Goal: Transaction & Acquisition: Purchase product/service

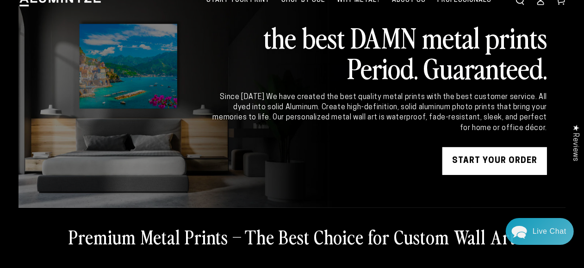
scroll to position [37, 0]
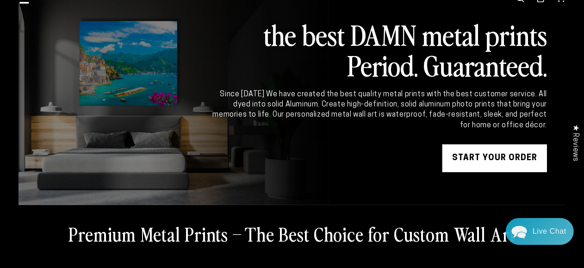
click at [495, 161] on link "START YOUR Order" at bounding box center [494, 158] width 105 height 28
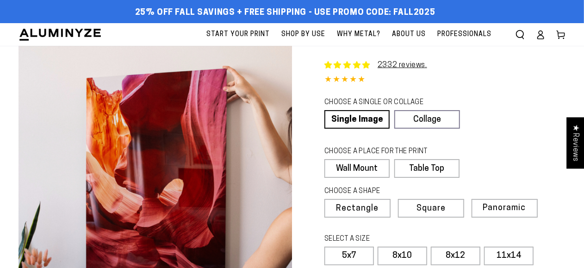
select select "**********"
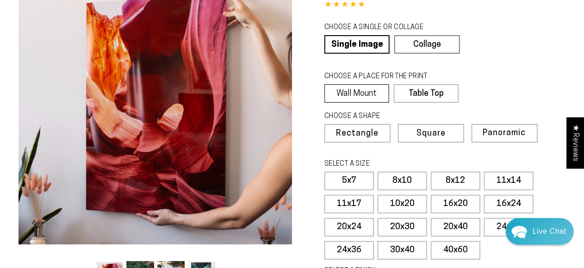
scroll to position [77, 0]
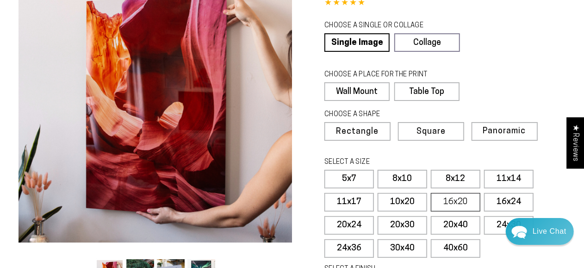
click at [458, 200] on label "16x20" at bounding box center [455, 202] width 49 height 18
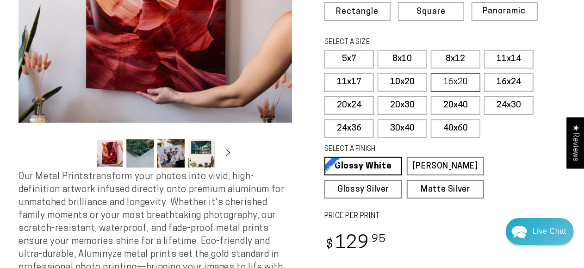
scroll to position [198, 0]
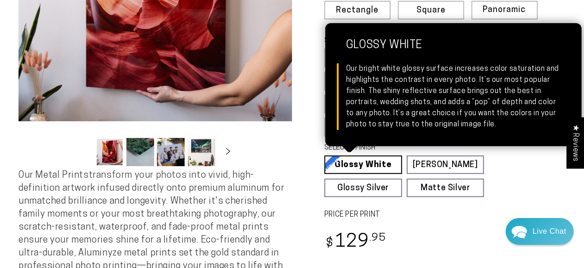
click at [379, 164] on link "Glossy White Glossy White Our bright white glossy surface increases color satur…" at bounding box center [363, 164] width 78 height 18
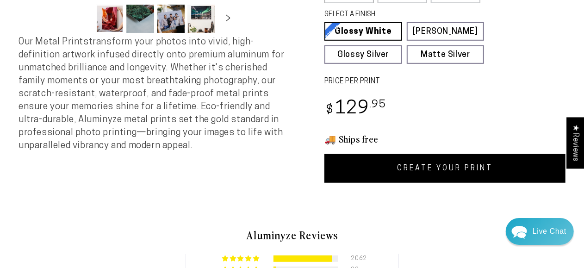
scroll to position [341, 0]
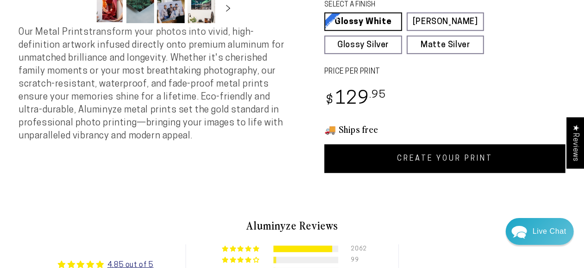
click at [437, 158] on link "CREATE YOUR PRINT" at bounding box center [444, 158] width 241 height 29
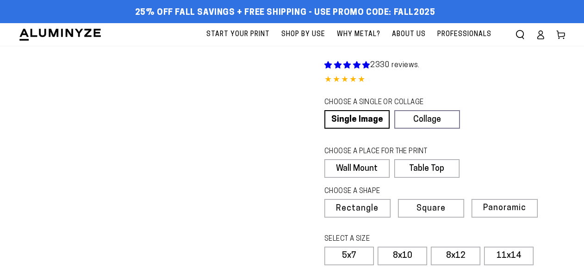
scroll to position [341, 0]
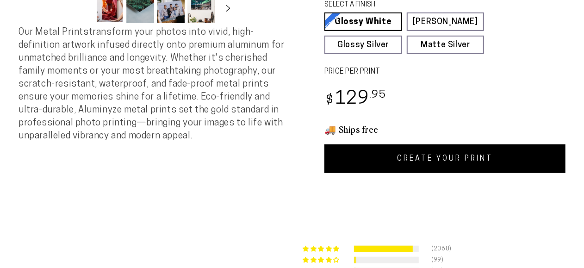
select select "**********"
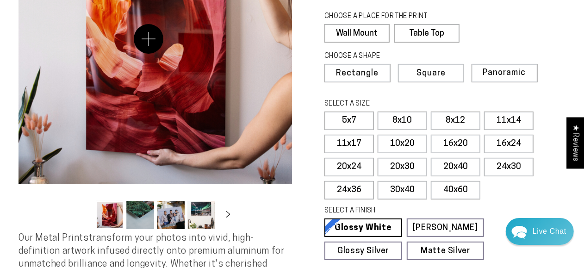
scroll to position [130, 0]
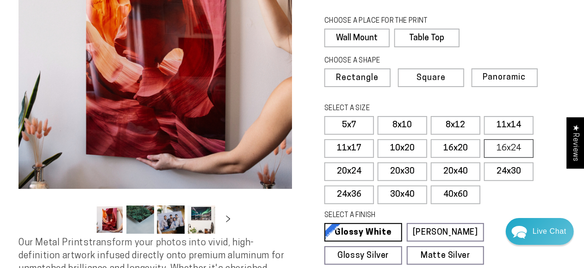
click at [508, 144] on label "16x24" at bounding box center [508, 148] width 49 height 18
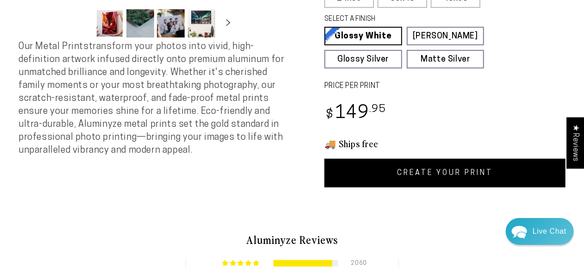
scroll to position [333, 0]
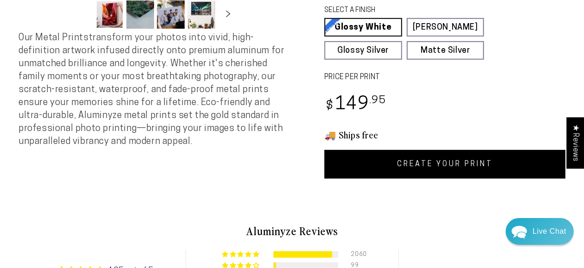
click at [453, 164] on link "CREATE YOUR PRINT" at bounding box center [444, 164] width 241 height 29
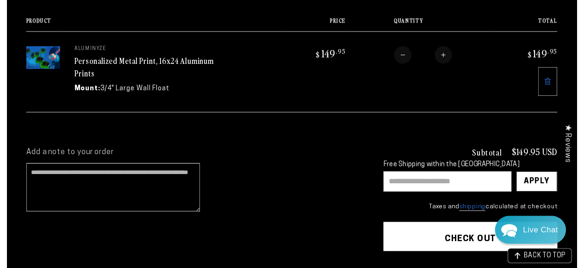
scroll to position [104, 0]
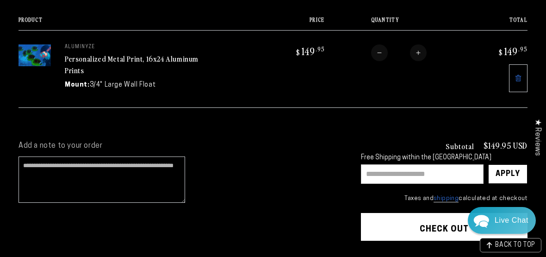
click at [376, 171] on input "text" at bounding box center [422, 173] width 123 height 19
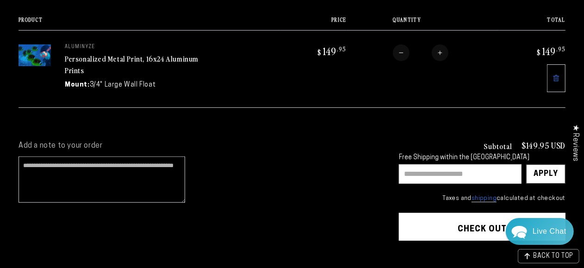
paste input "*******"
type input "*******"
click at [545, 173] on div "Apply" at bounding box center [545, 174] width 25 height 18
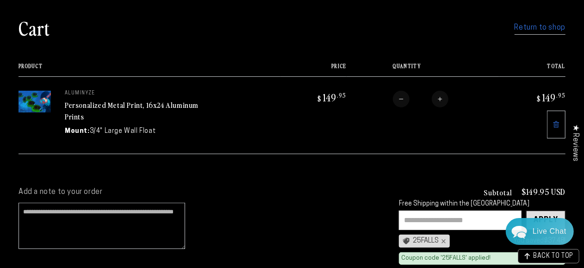
scroll to position [55, 0]
